Goal: Task Accomplishment & Management: Use online tool/utility

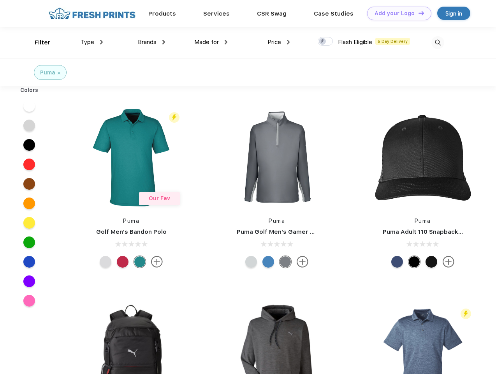
click at [397, 13] on link "Add your Logo Design Tool" at bounding box center [399, 14] width 64 height 14
click at [0, 0] on div "Design Tool" at bounding box center [0, 0] width 0 height 0
click at [418, 13] on link "Add your Logo Design Tool" at bounding box center [399, 14] width 64 height 14
click at [37, 42] on div "Filter" at bounding box center [43, 42] width 16 height 9
click at [92, 42] on span "Type" at bounding box center [88, 42] width 14 height 7
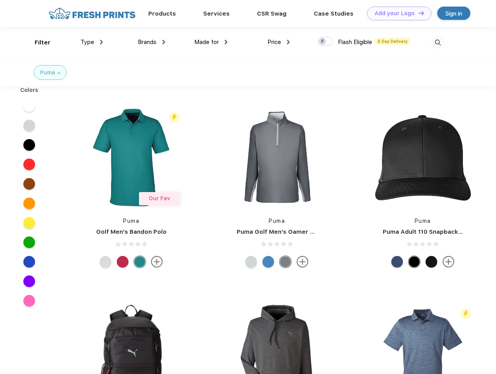
click at [152, 42] on span "Brands" at bounding box center [147, 42] width 19 height 7
click at [211, 42] on span "Made for" at bounding box center [206, 42] width 25 height 7
click at [279, 42] on span "Price" at bounding box center [275, 42] width 14 height 7
click at [326, 42] on div at bounding box center [325, 41] width 15 height 9
click at [323, 42] on input "checkbox" at bounding box center [320, 39] width 5 height 5
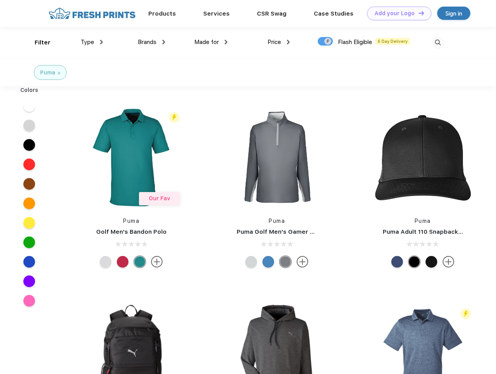
click at [438, 42] on img at bounding box center [438, 42] width 13 height 13
